Goal: Check status: Check status

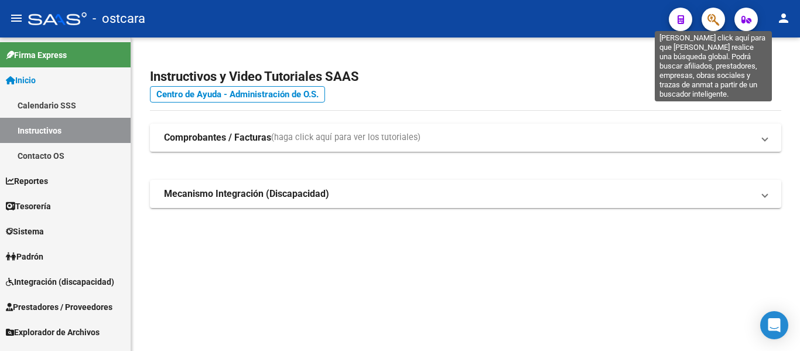
click at [709, 23] on icon "button" at bounding box center [713, 19] width 12 height 13
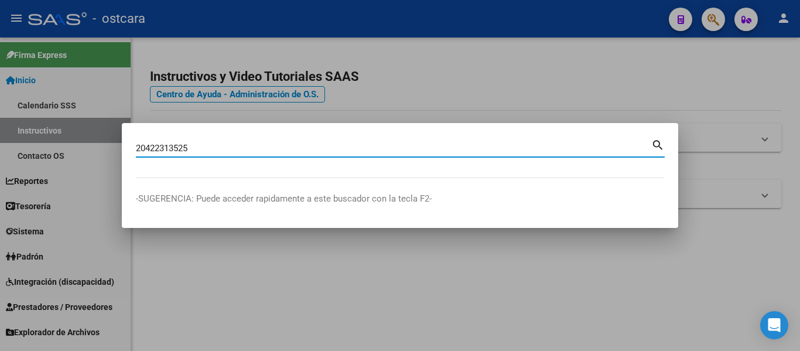
type input "20422313525"
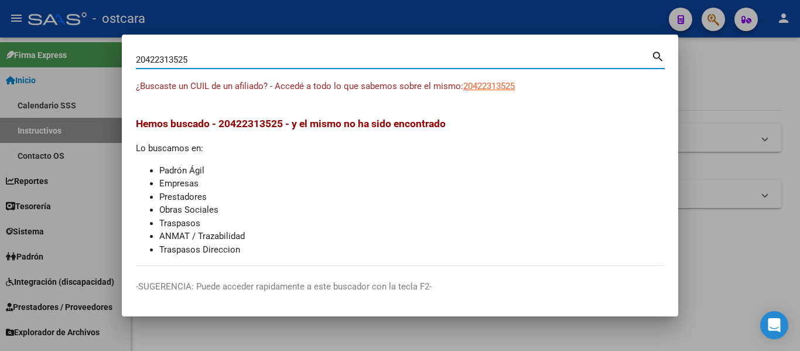
click at [500, 87] on span "20422313525" at bounding box center [489, 86] width 52 height 11
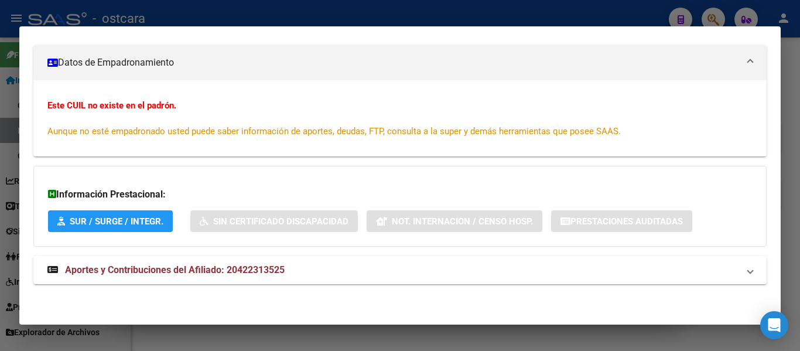
scroll to position [157, 0]
click at [140, 268] on span "Aportes y Contribuciones del Afiliado: 20422313525" at bounding box center [175, 269] width 220 height 11
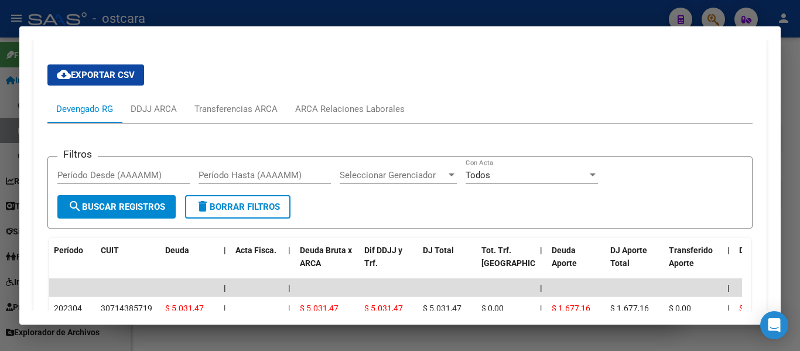
scroll to position [392, 0]
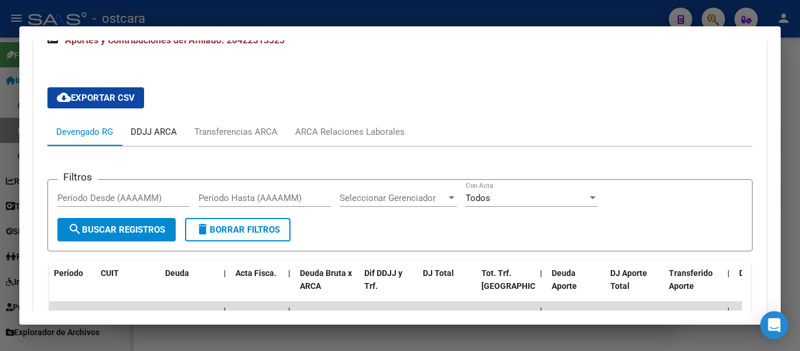
click at [157, 132] on div "DDJJ ARCA" at bounding box center [154, 131] width 46 height 13
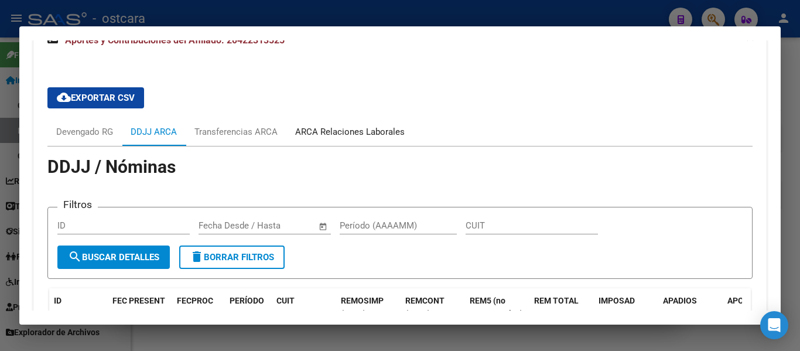
click at [347, 132] on div "ARCA Relaciones Laborales" at bounding box center [349, 131] width 109 height 13
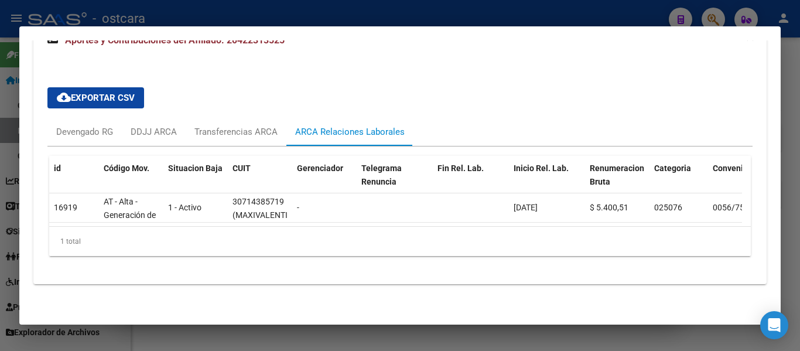
scroll to position [400, 0]
click at [221, 125] on div "Transferencias ARCA" at bounding box center [235, 131] width 83 height 13
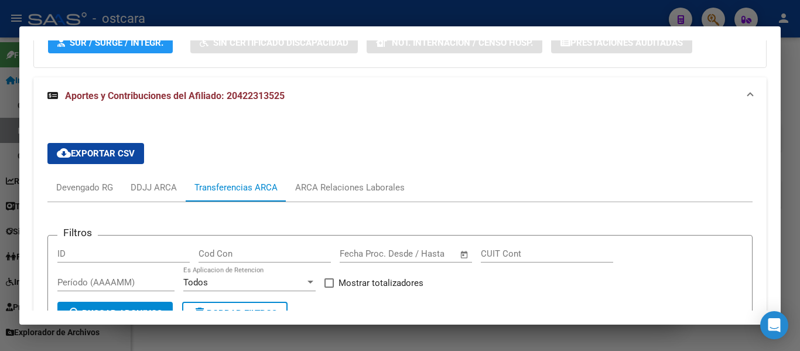
scroll to position [335, 0]
click at [329, 184] on div "ARCA Relaciones Laborales" at bounding box center [349, 187] width 109 height 13
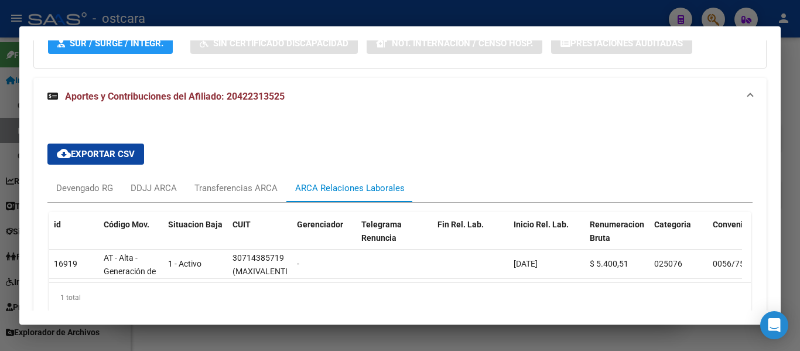
click at [584, 5] on div at bounding box center [400, 175] width 800 height 351
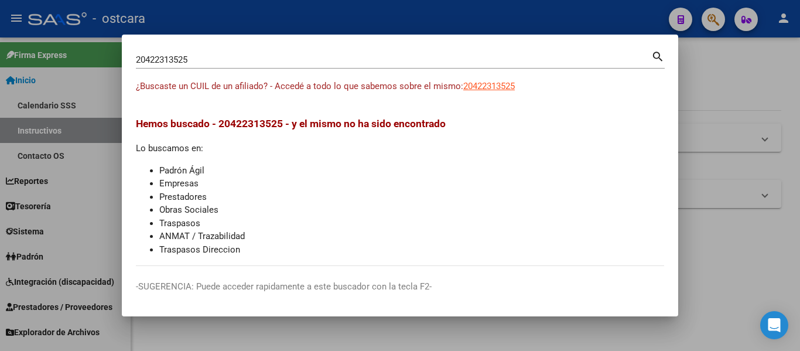
click at [577, 8] on div at bounding box center [400, 175] width 800 height 351
